Goal: Task Accomplishment & Management: Complete application form

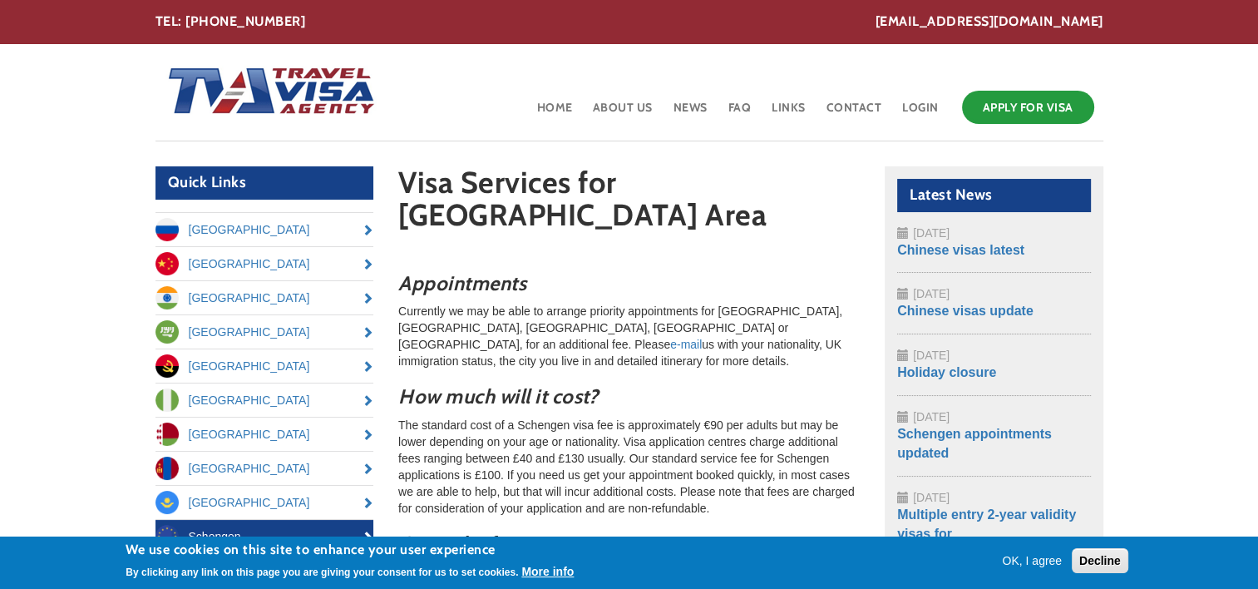
click at [1035, 555] on button "OK, I agree" at bounding box center [1032, 560] width 73 height 17
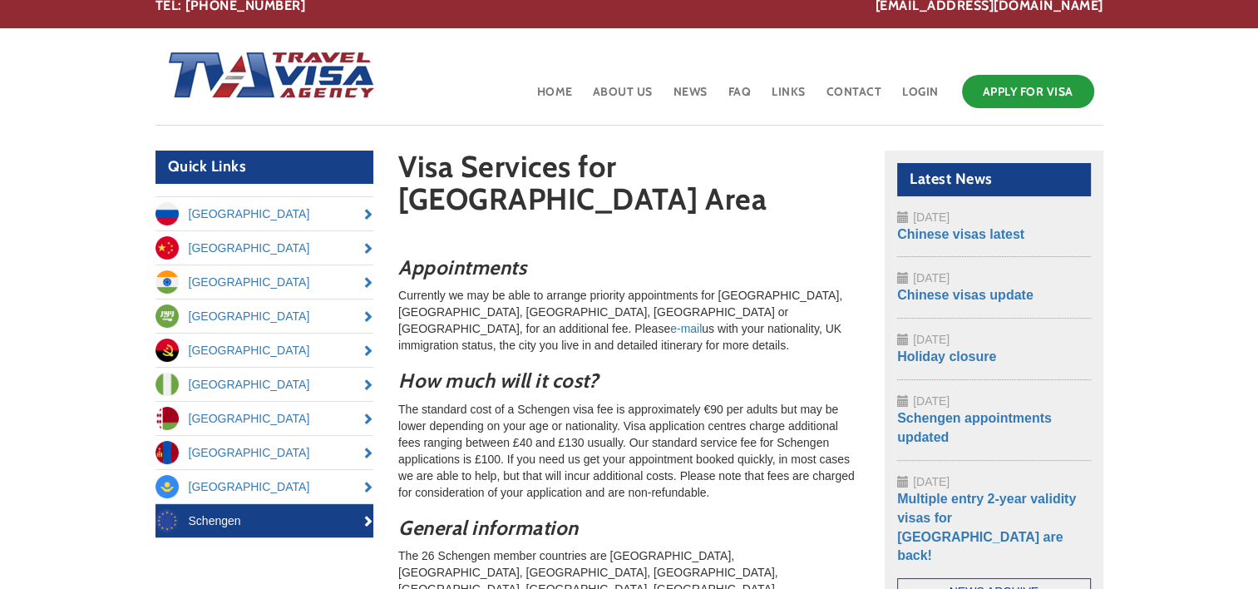
scroll to position [17, 0]
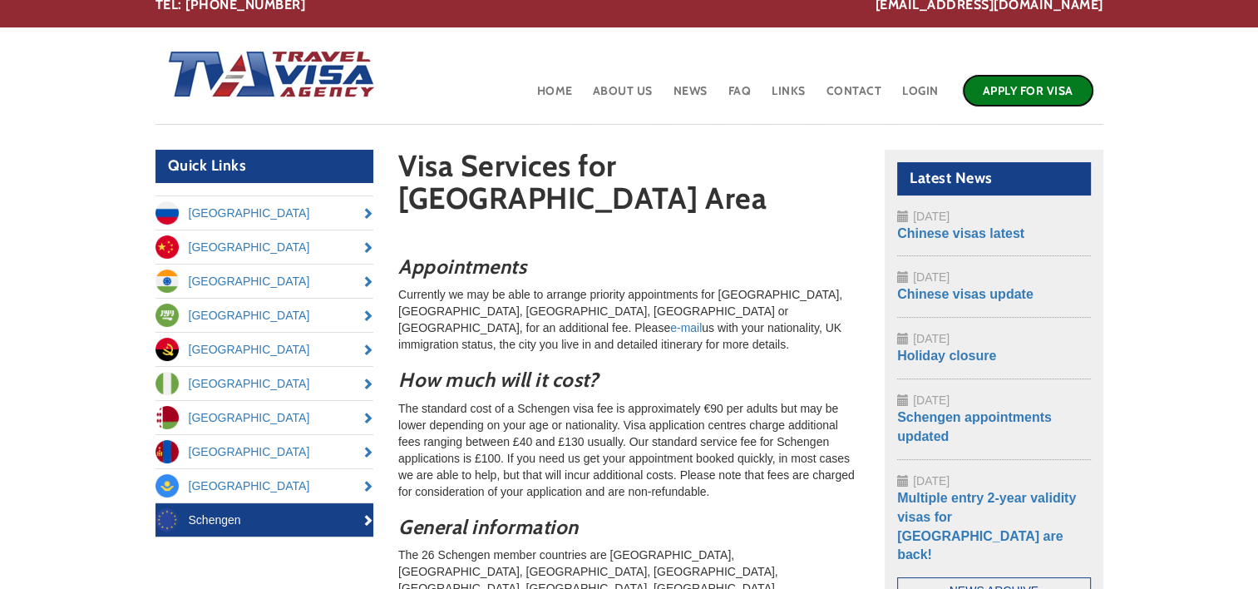
click at [1028, 87] on link "Apply for Visa" at bounding box center [1028, 90] width 132 height 33
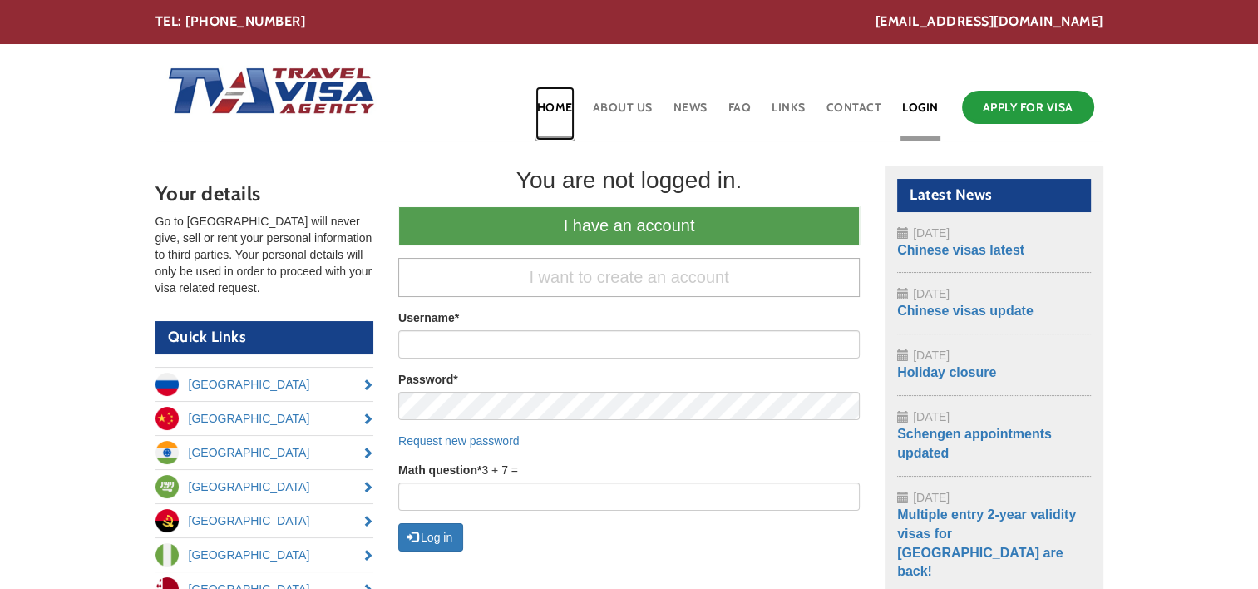
click at [564, 106] on link "Home" at bounding box center [555, 113] width 39 height 54
